Goal: Navigation & Orientation: Find specific page/section

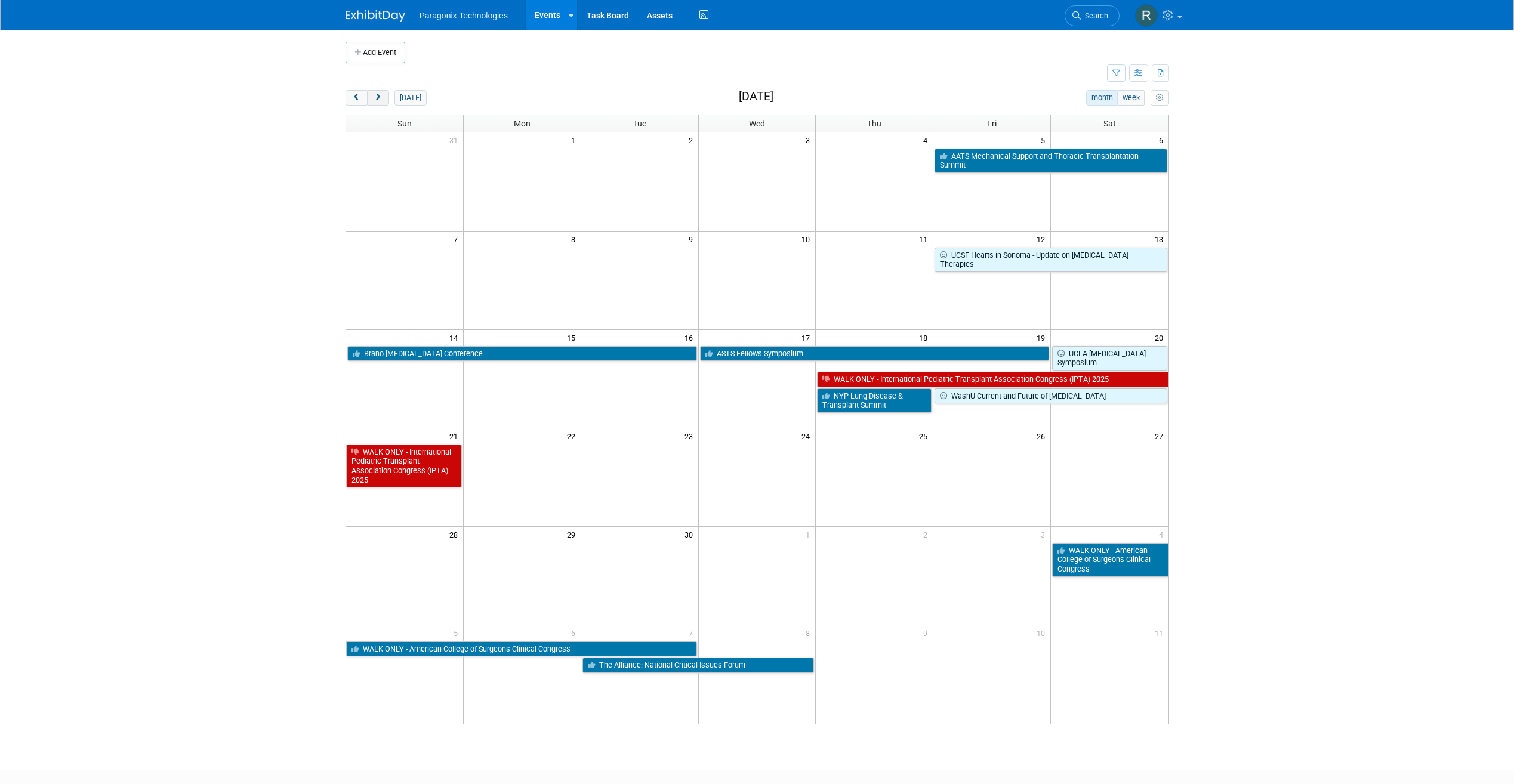
click at [383, 95] on button "next" at bounding box center [378, 97] width 22 height 16
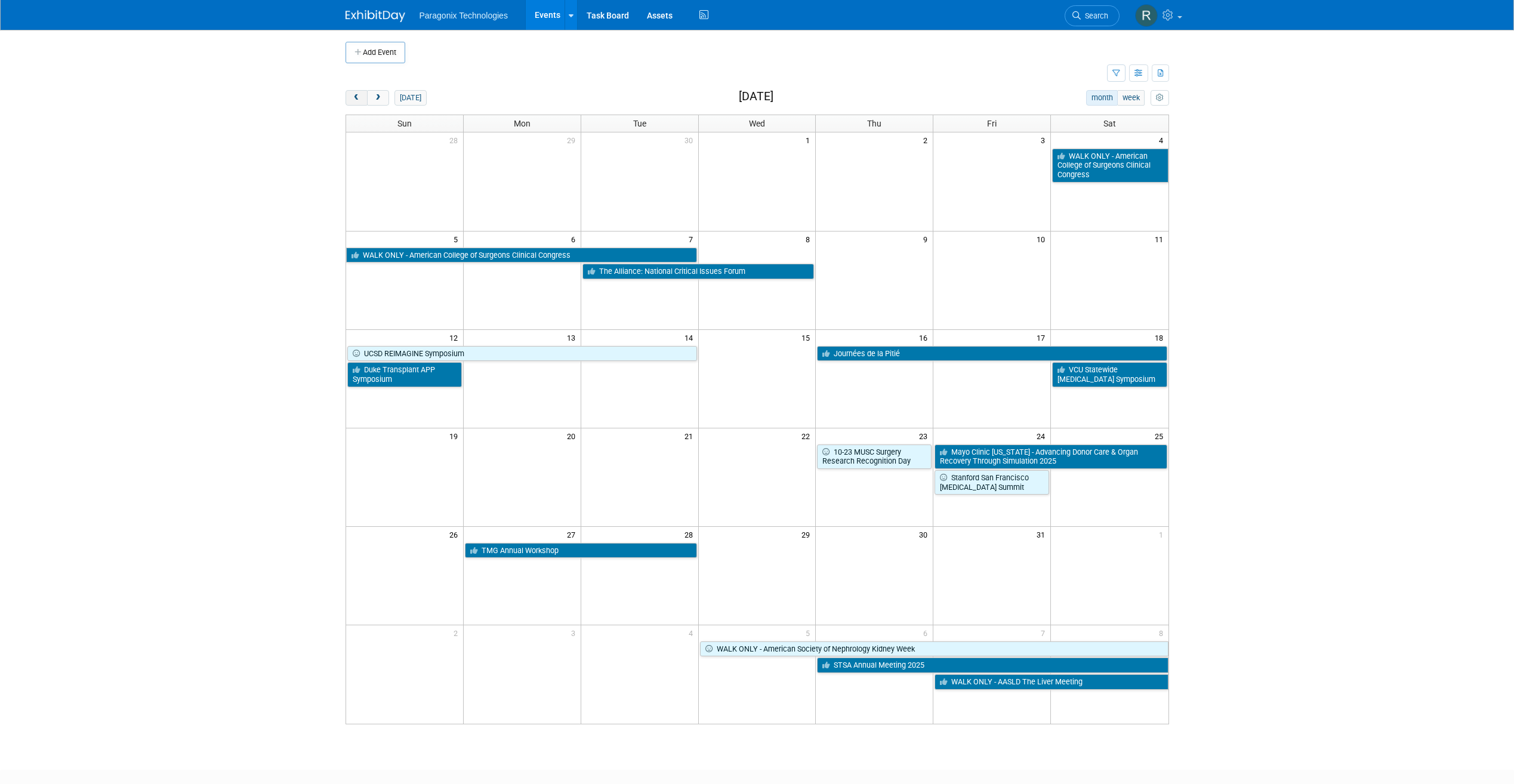
click at [363, 100] on button "prev" at bounding box center [356, 97] width 22 height 16
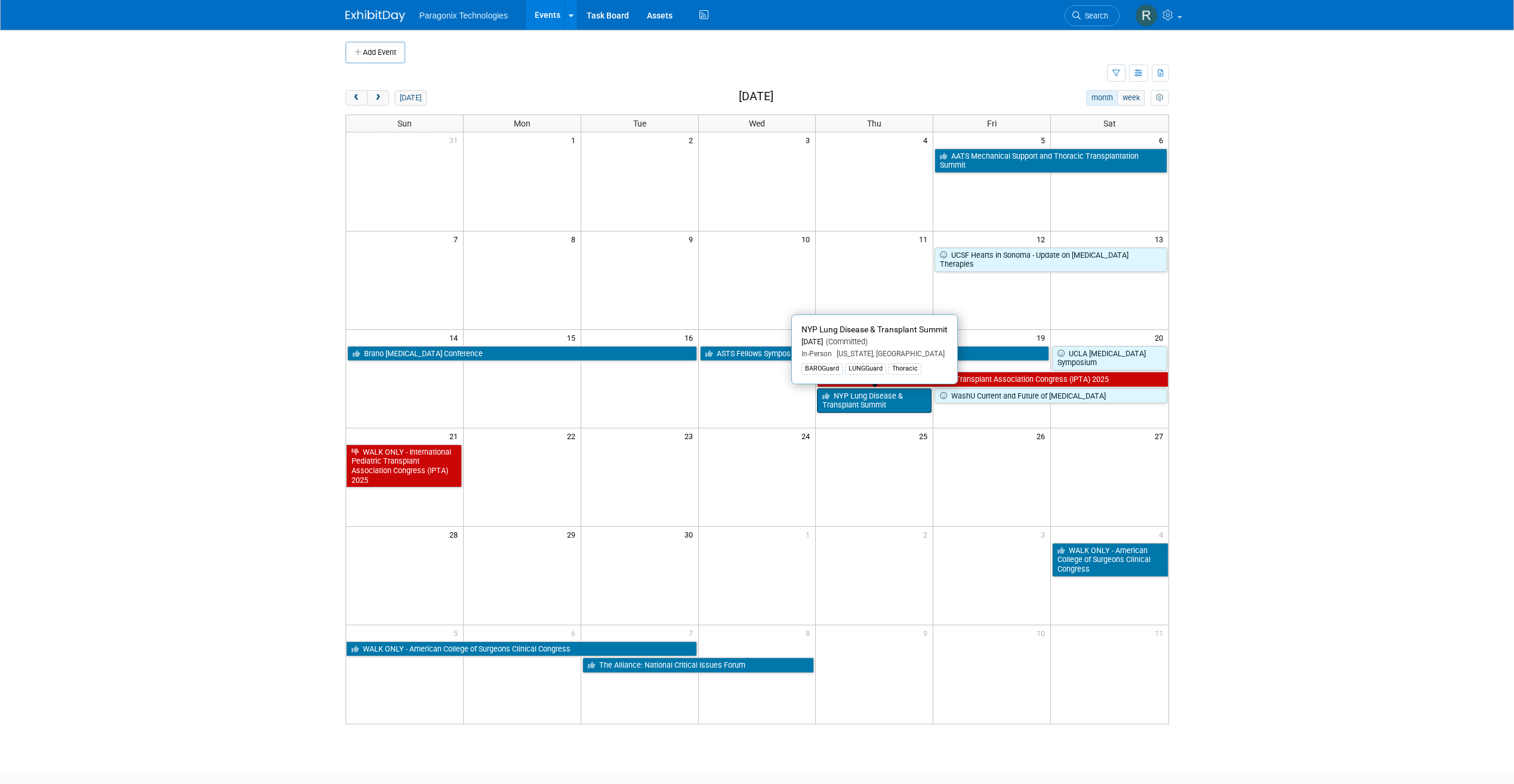
click at [875, 394] on link "NYP Lung Disease & Transplant Summit" at bounding box center [873, 401] width 115 height 25
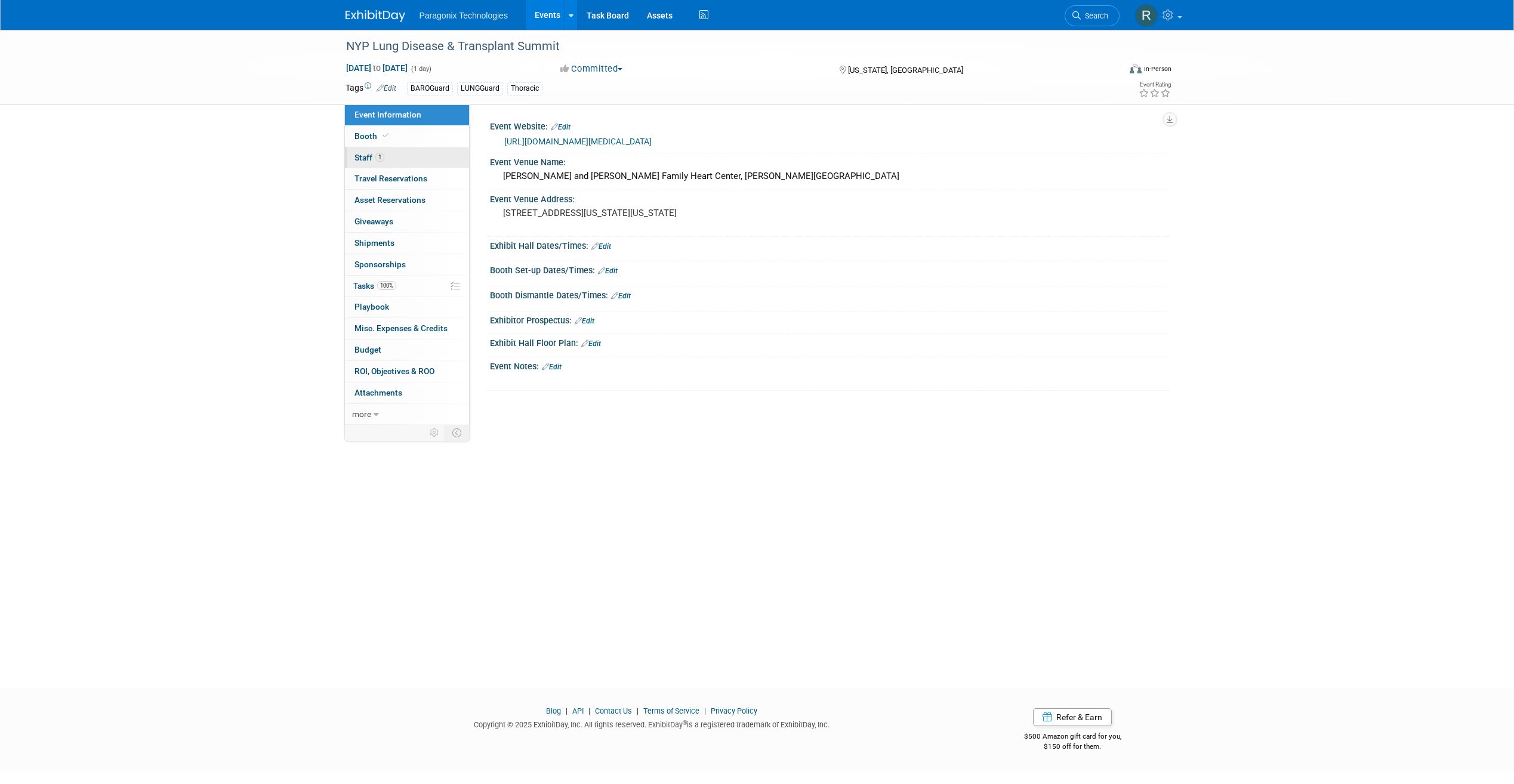
click at [403, 149] on link "1 Staff 1" at bounding box center [407, 158] width 124 height 21
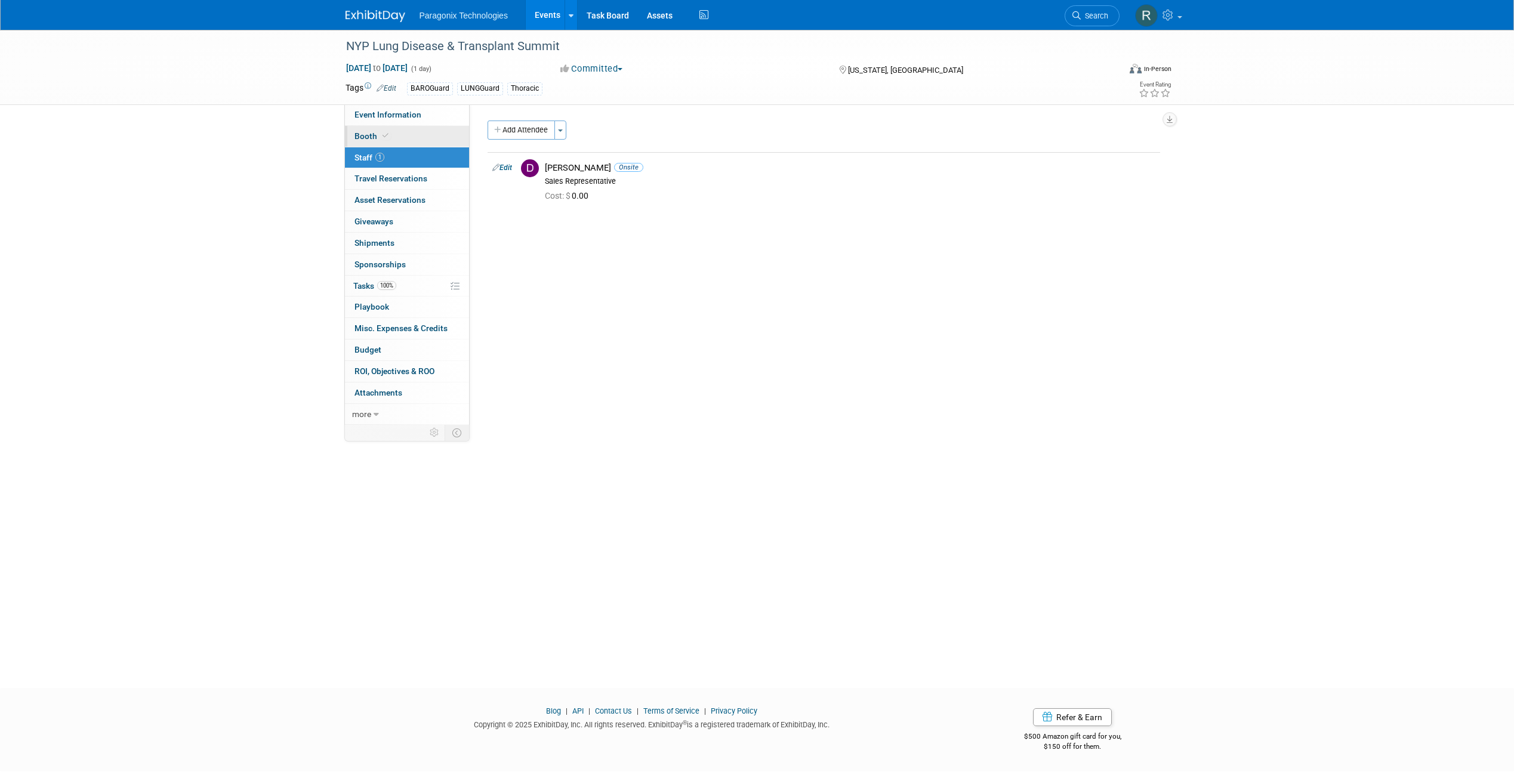
click at [401, 133] on link "Booth" at bounding box center [407, 136] width 124 height 21
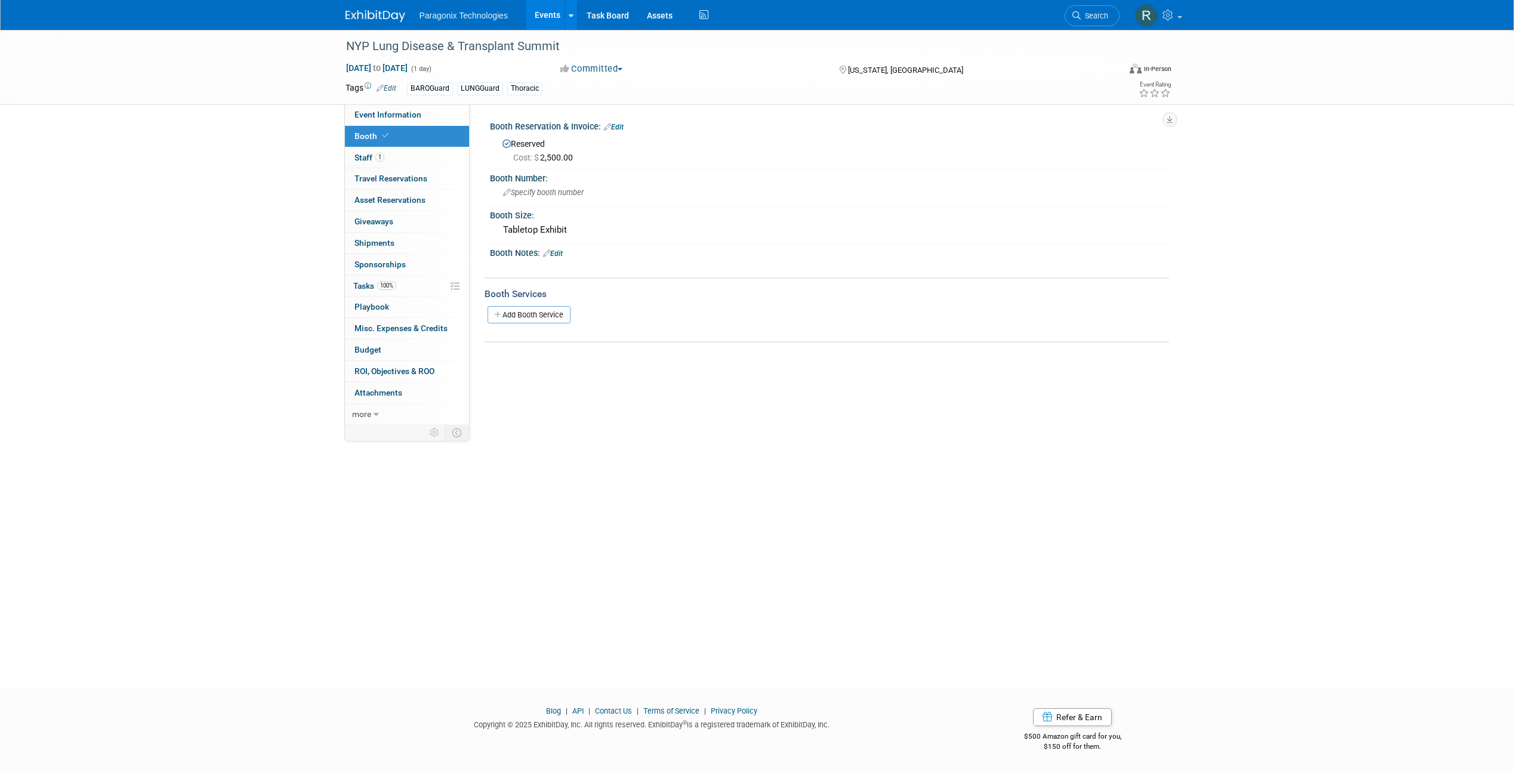
click at [554, 13] on link "Events" at bounding box center [548, 15] width 43 height 30
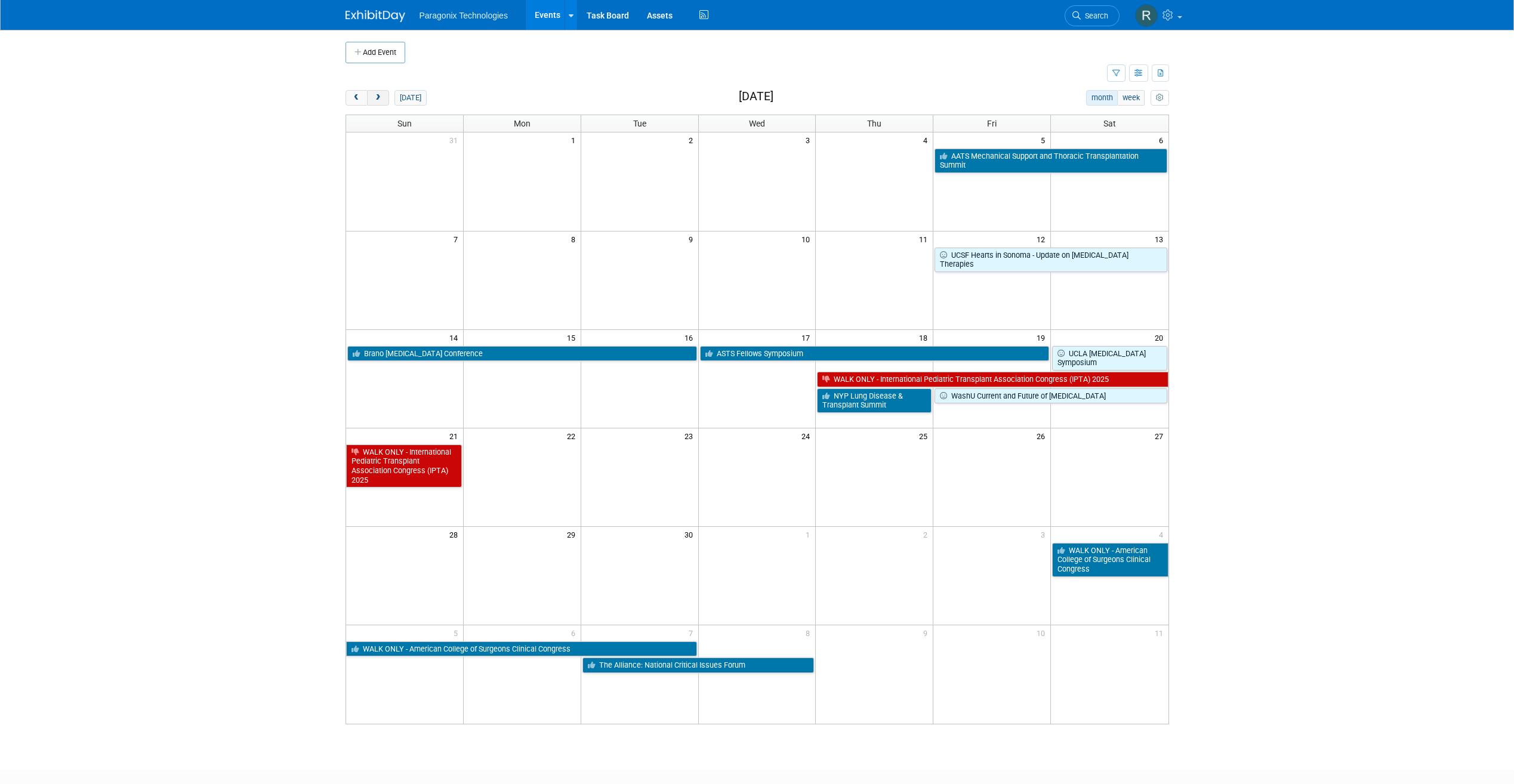
click at [378, 97] on span "next" at bounding box center [378, 98] width 9 height 7
